Goal: Contribute content

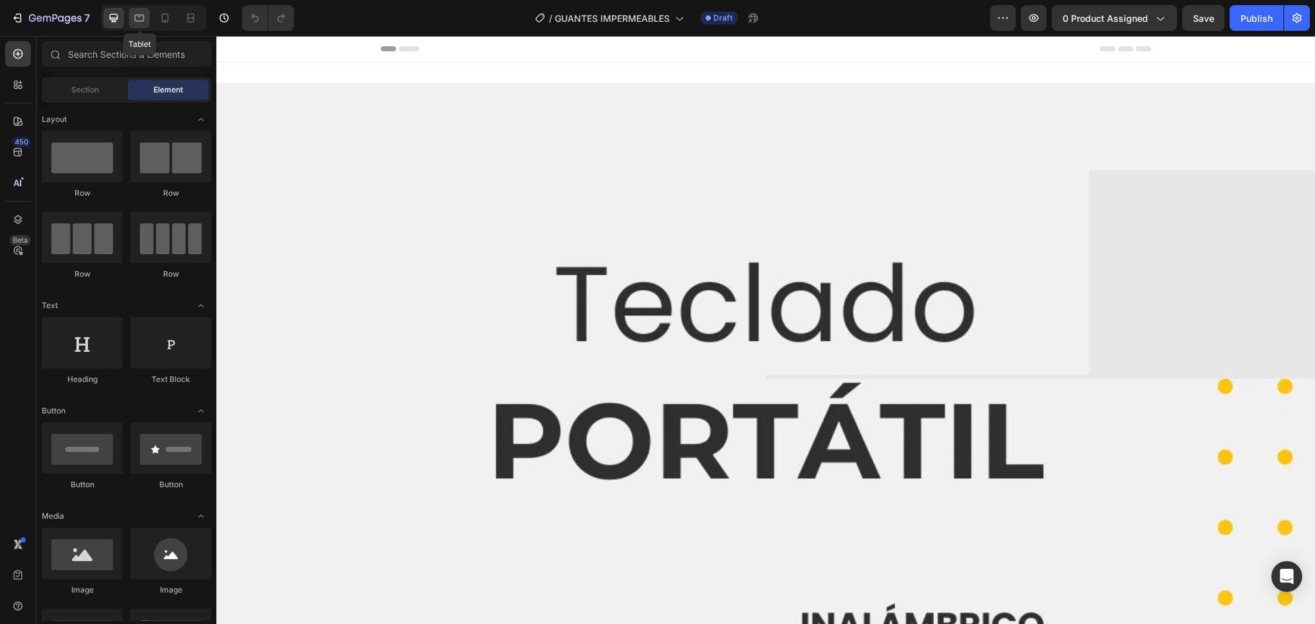
drag, startPoint x: 139, startPoint y: 19, endPoint x: 148, endPoint y: 19, distance: 8.4
click at [139, 19] on icon at bounding box center [139, 18] width 13 height 13
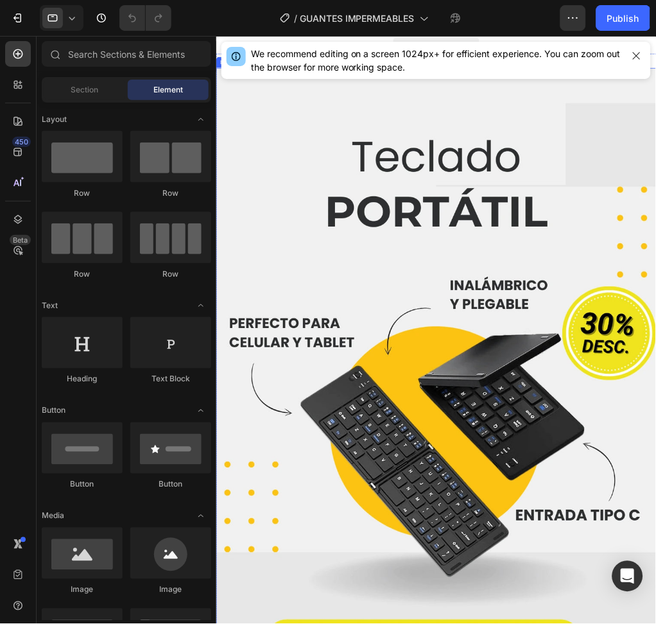
click at [426, 320] on img at bounding box center [534, 583] width 637 height 1003
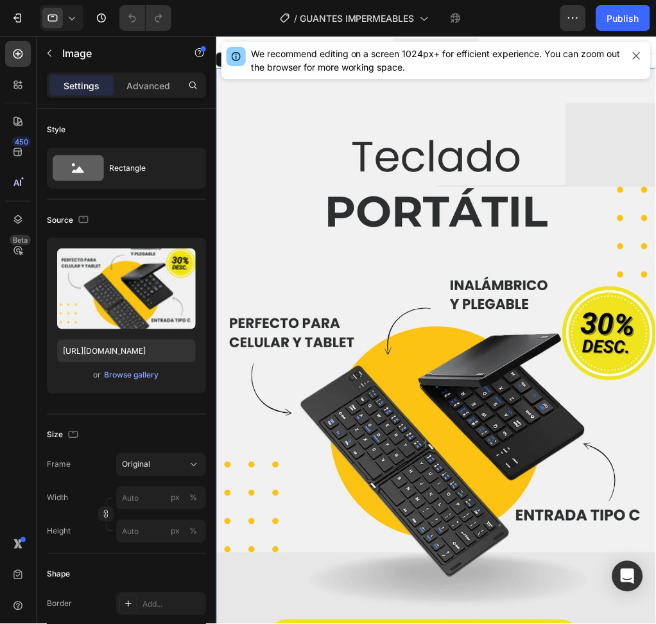
click at [480, 369] on img at bounding box center [534, 583] width 637 height 1003
click at [466, 402] on img at bounding box center [534, 583] width 637 height 1003
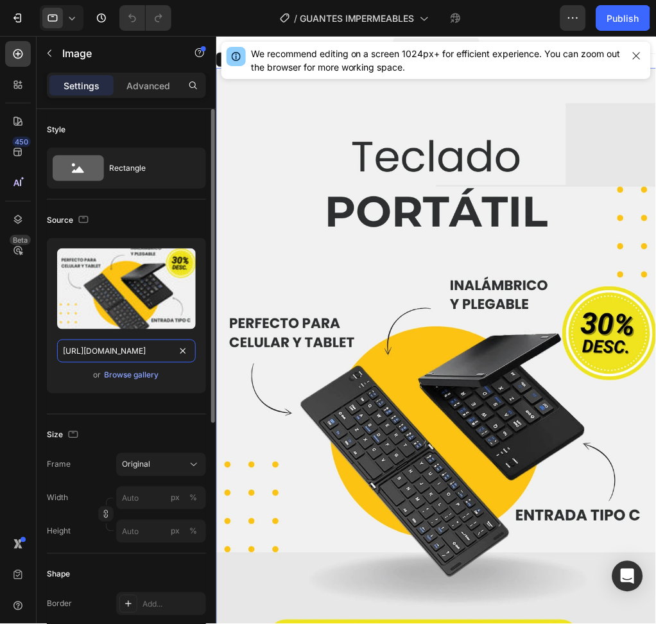
click at [105, 356] on input "[URL][DOMAIN_NAME]" at bounding box center [126, 351] width 139 height 23
paste input "2_8cd6a1d0-441c-4a85-8bac-a03e85d2013b.webp?v=1756299566"
type input "[URL][DOMAIN_NAME]"
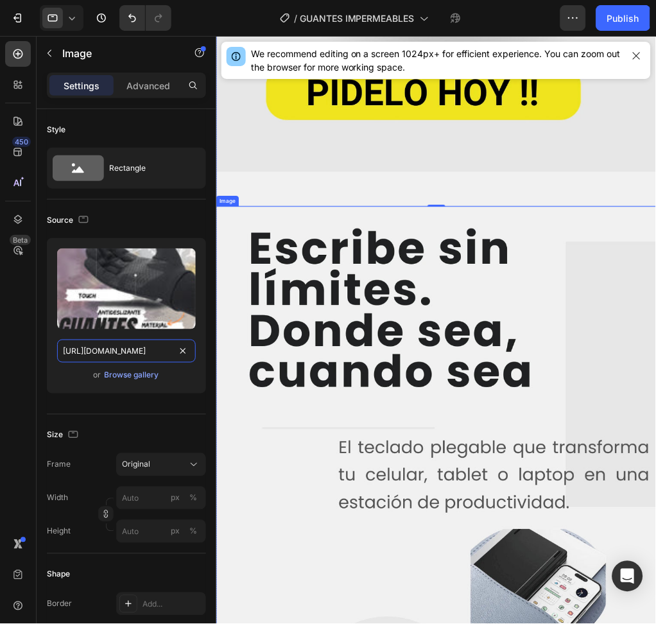
scroll to position [856, 0]
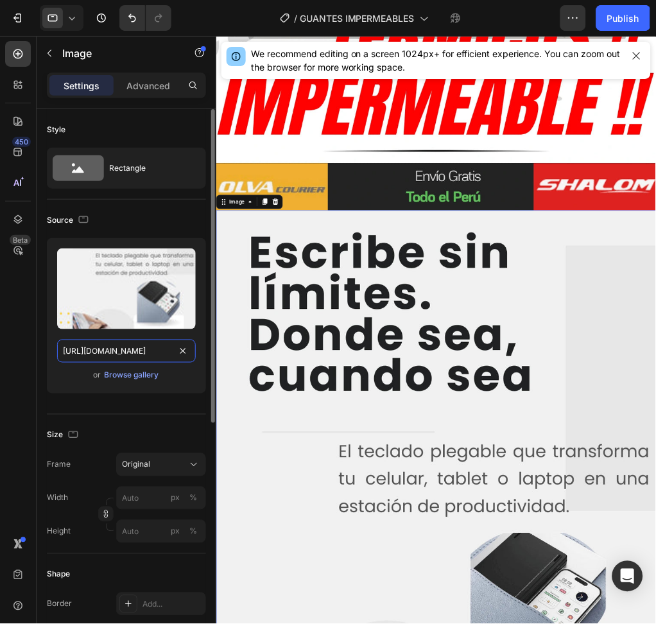
click at [130, 349] on input "[URL][DOMAIN_NAME]" at bounding box center [126, 351] width 139 height 23
paste input "3_4392b682-984d-4f5a-8dc6-65687dcba528.webp?v=1756299565"
type input "[URL][DOMAIN_NAME]"
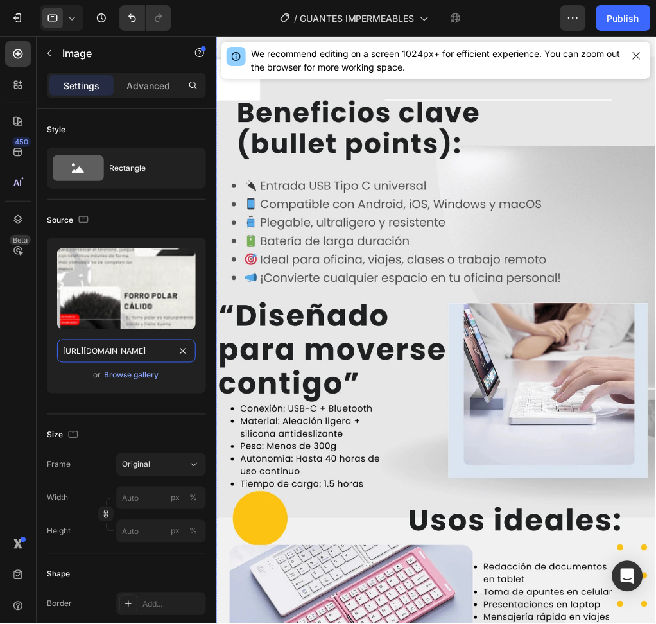
scroll to position [2226, 0]
click at [514, 434] on img at bounding box center [534, 515] width 637 height 1003
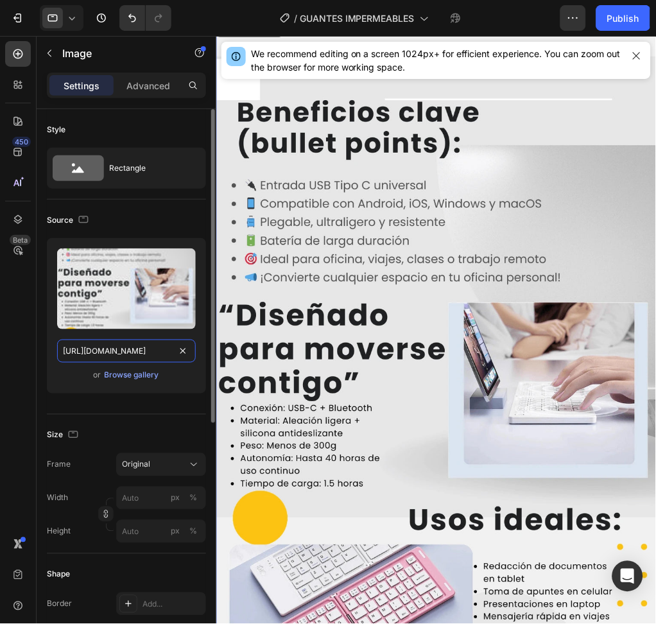
click at [157, 353] on input "[URL][DOMAIN_NAME]" at bounding box center [126, 351] width 139 height 23
paste input "4_57ddfd19-c293-4e48-9856-acd255885ad4.webp?v=17562995"
type input "[URL][DOMAIN_NAME]"
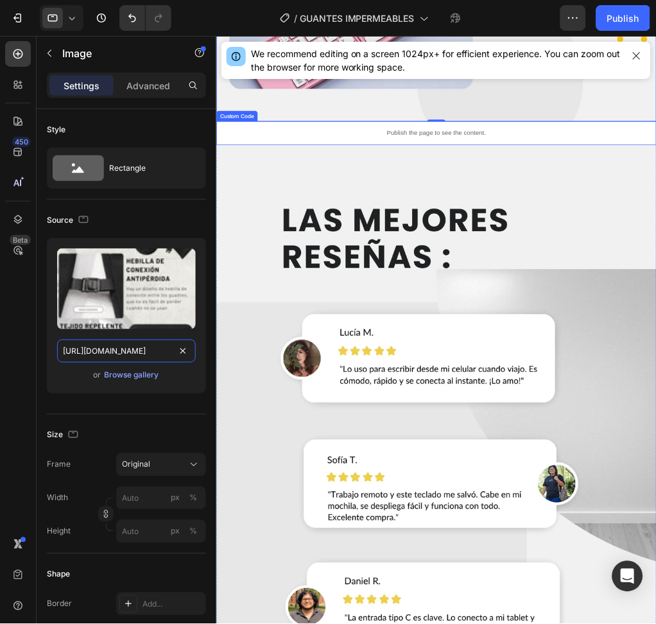
scroll to position [3253, 0]
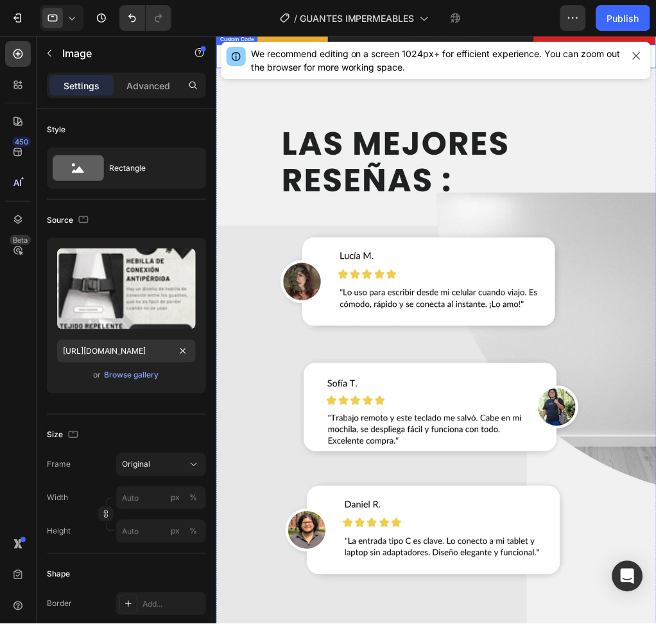
click at [439, 502] on img at bounding box center [534, 584] width 637 height 1003
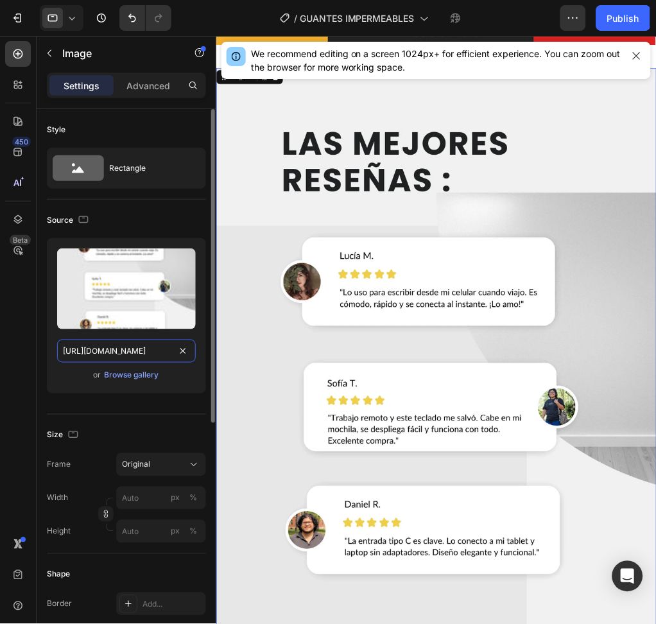
click at [134, 343] on input "[URL][DOMAIN_NAME]" at bounding box center [126, 351] width 139 height 23
paste input "5_e76a3912-8108-482f-956c-f83df0fa209d.webp?v=1756299565"
type input "[URL][DOMAIN_NAME]"
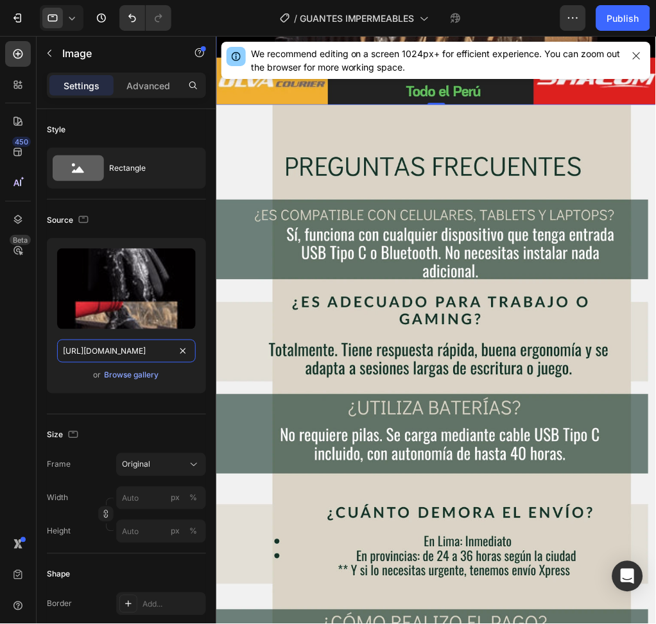
scroll to position [4281, 0]
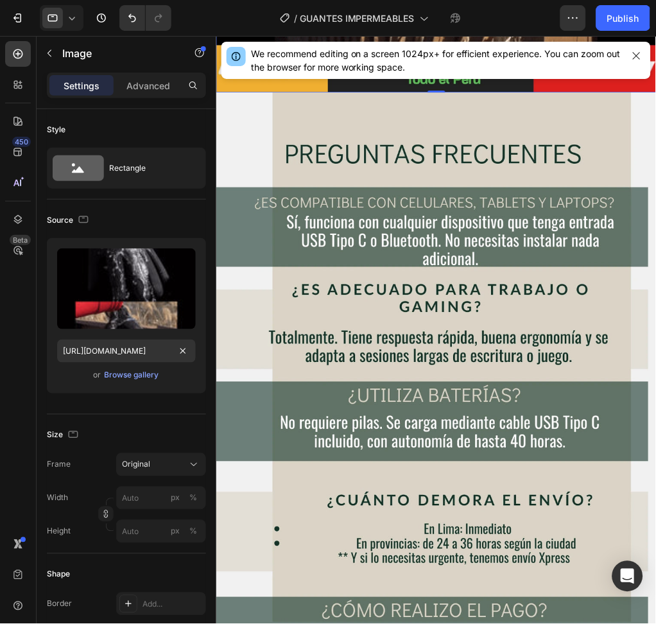
click at [491, 494] on img at bounding box center [534, 619] width 637 height 1003
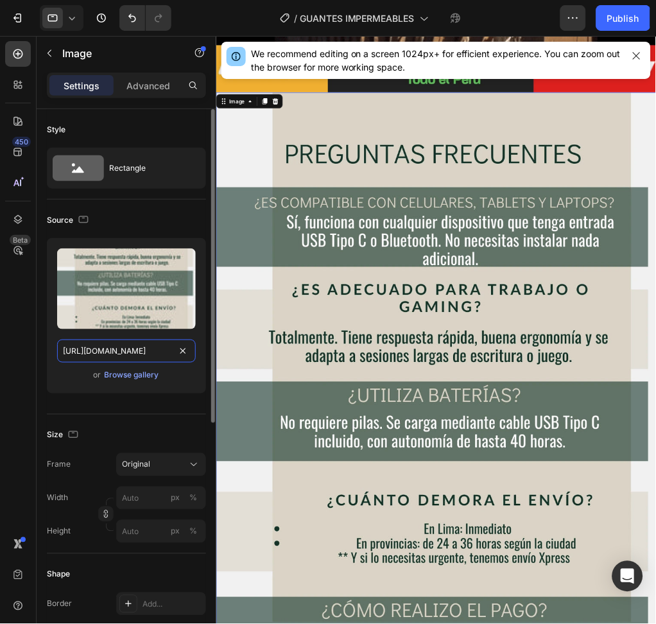
click at [117, 354] on input "[URL][DOMAIN_NAME]" at bounding box center [126, 351] width 139 height 23
paste input "6_73633a5f-69e9-4732-8914-02ba76b6a123.webp?v=1756299566"
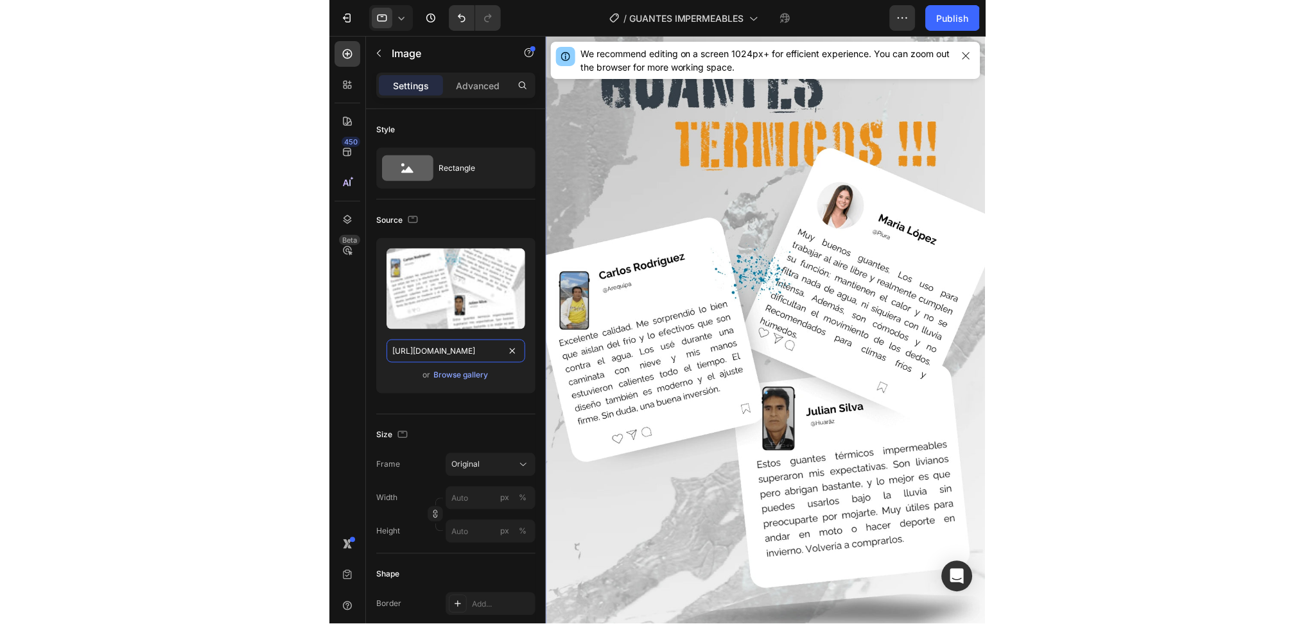
scroll to position [4704, 0]
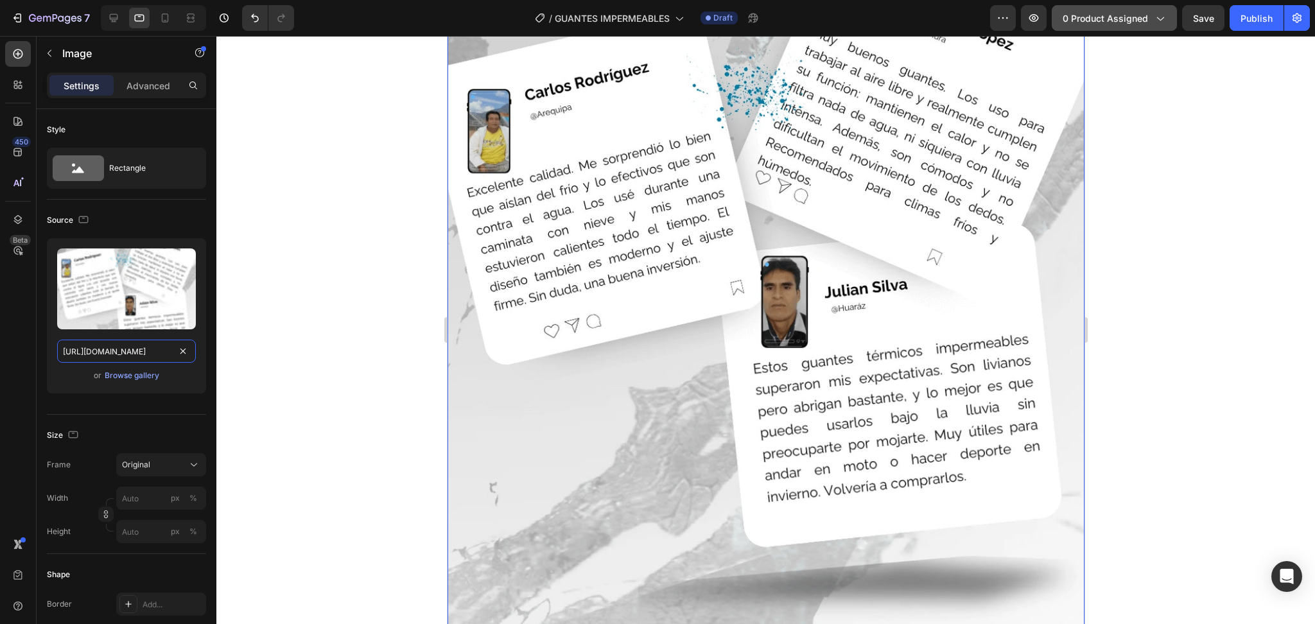
type input "[URL][DOMAIN_NAME]"
click at [1108, 21] on span "0 product assigned" at bounding box center [1105, 18] width 85 height 13
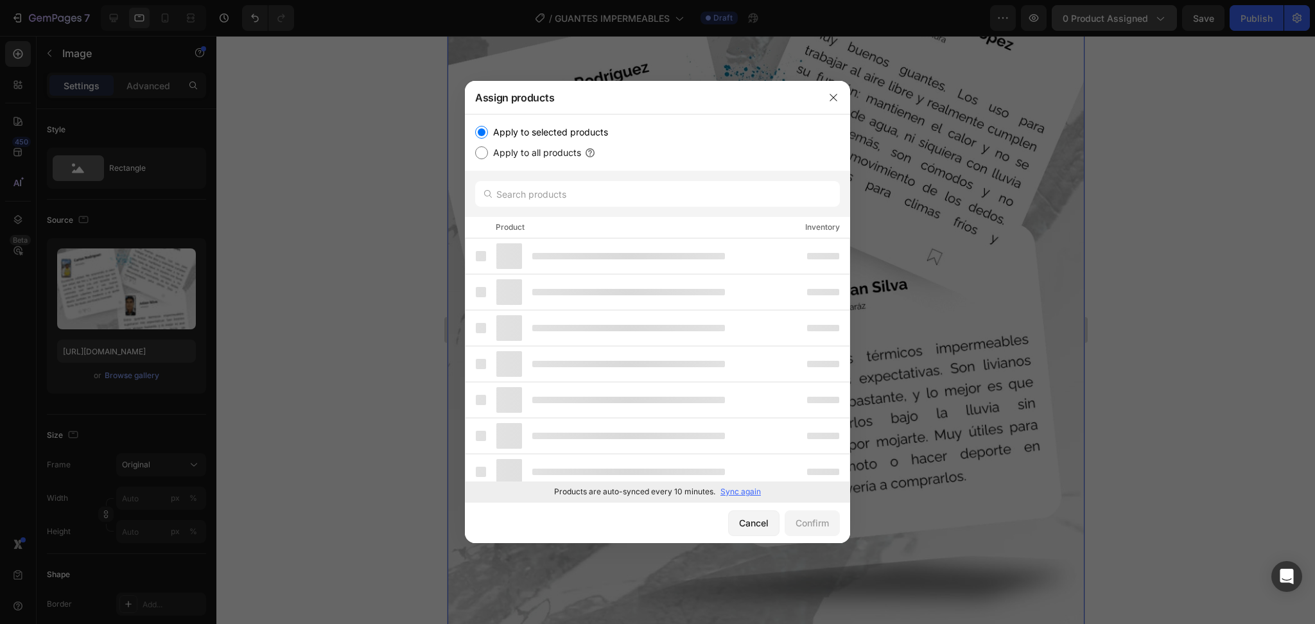
scroll to position [0, 0]
click at [563, 197] on input "text" at bounding box center [657, 194] width 365 height 26
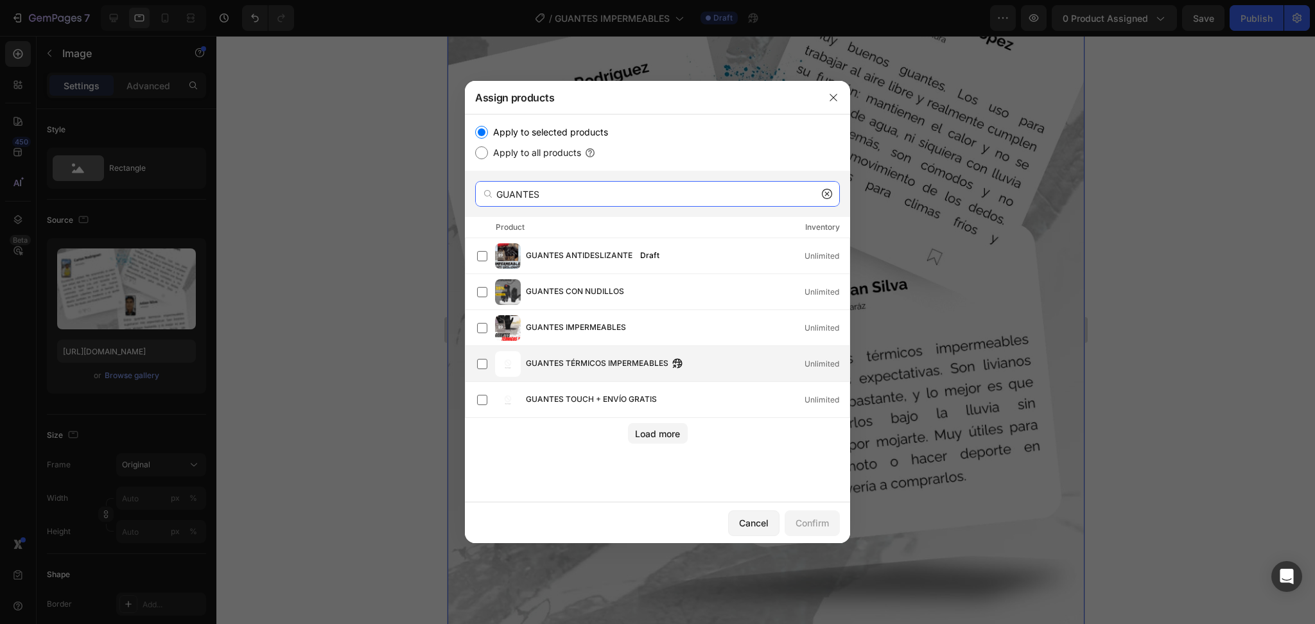
type input "GUANTES"
click at [632, 369] on span "GUANTES TÉRMICOS IMPERMEABLES" at bounding box center [597, 364] width 143 height 14
click at [806, 523] on div "Confirm" at bounding box center [812, 522] width 33 height 13
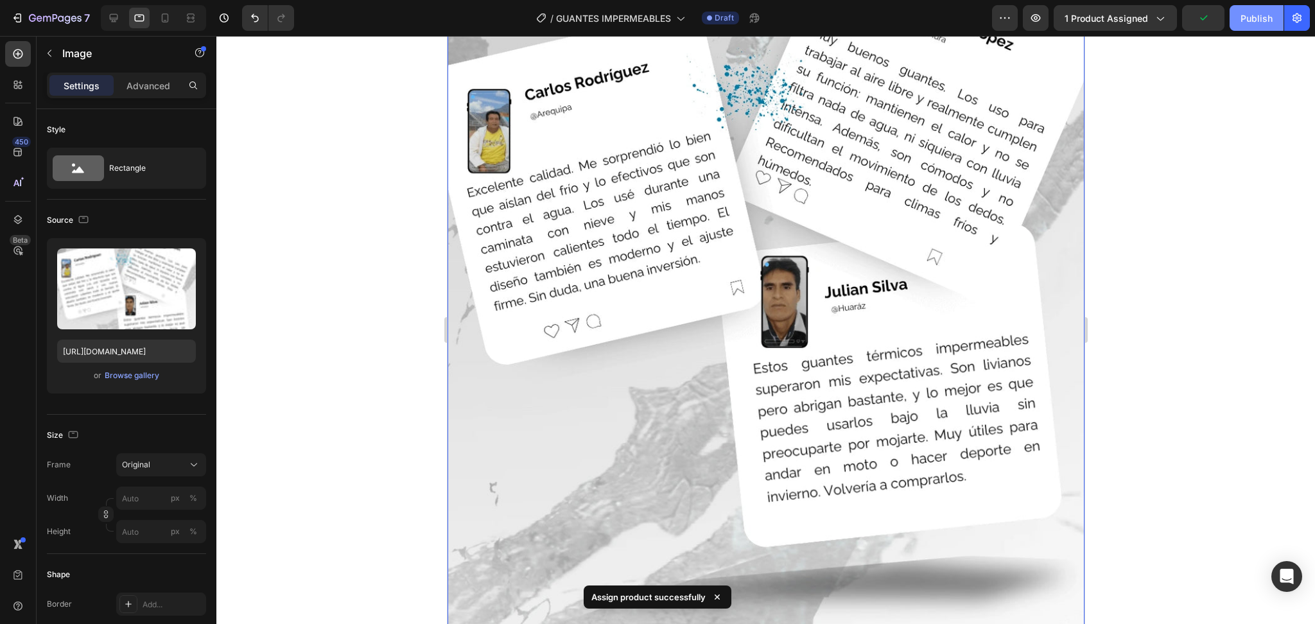
click at [1251, 13] on div "Publish" at bounding box center [1257, 18] width 32 height 13
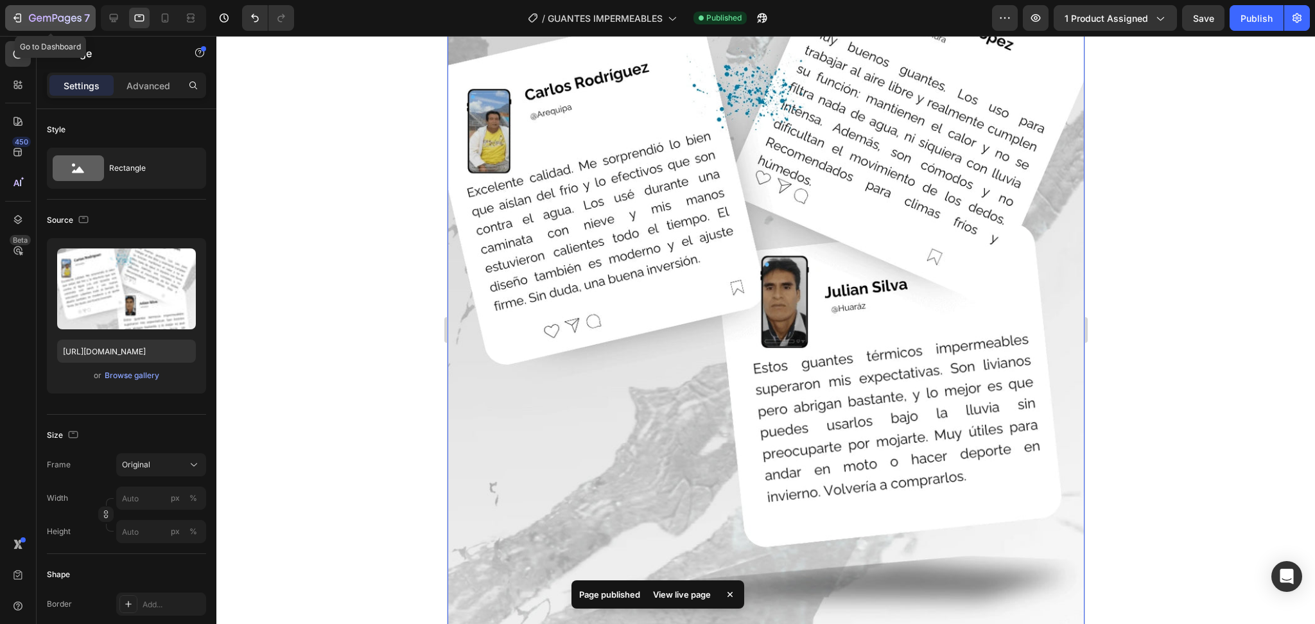
click at [48, 15] on icon "button" at bounding box center [55, 18] width 53 height 11
